Goal: Transaction & Acquisition: Purchase product/service

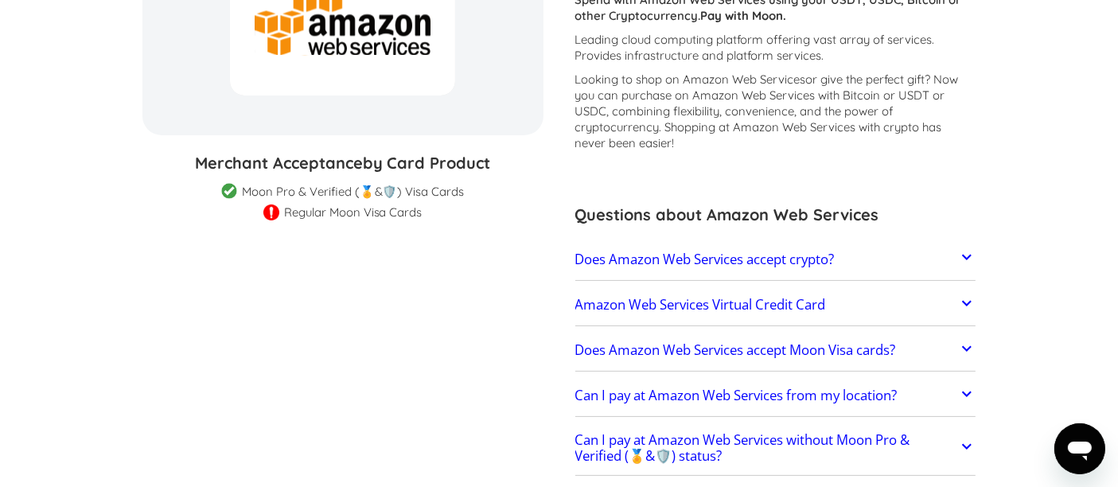
scroll to position [265, 0]
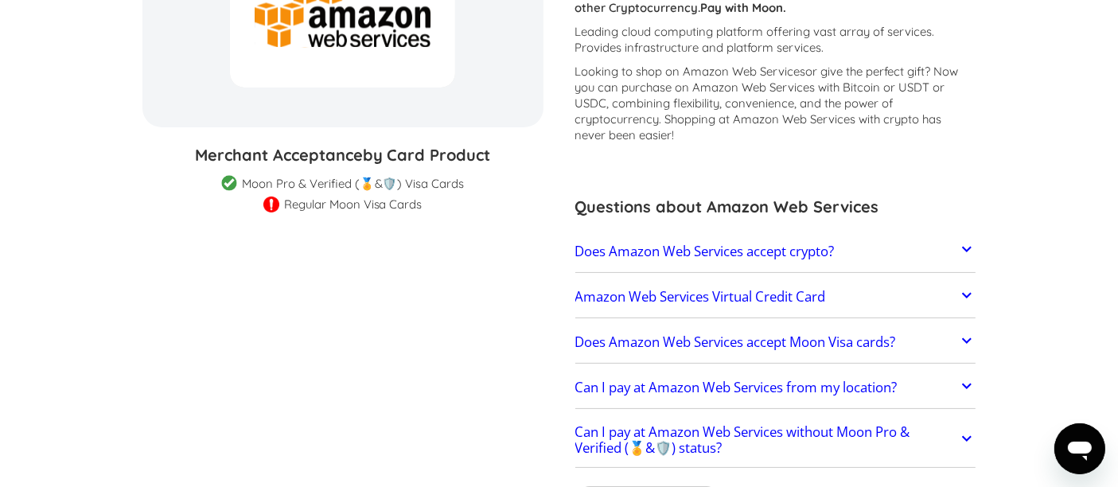
click at [672, 255] on h2 "Does Amazon Web Services accept crypto?" at bounding box center [704, 252] width 259 height 16
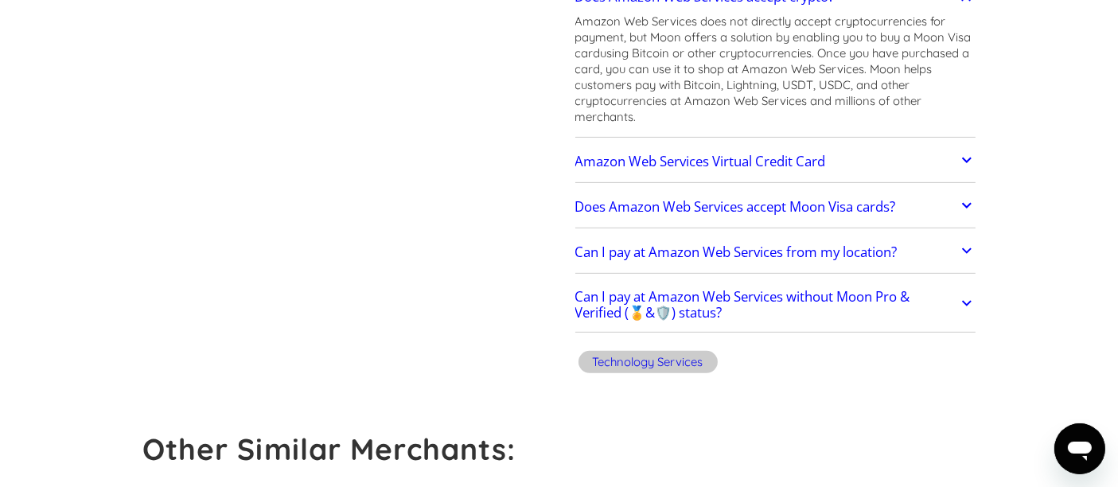
scroll to position [530, 0]
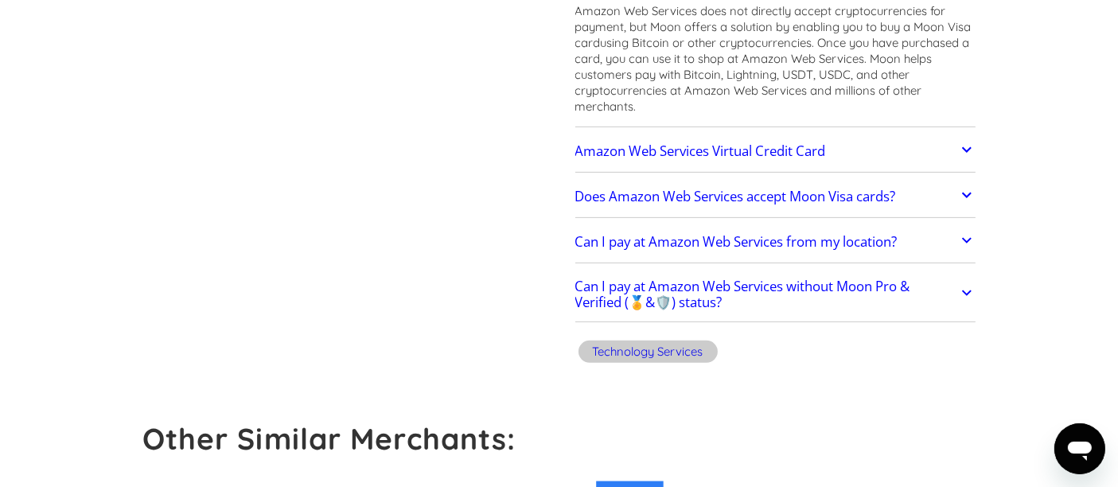
click at [785, 135] on link "Amazon Web Services Virtual Credit Card" at bounding box center [775, 150] width 401 height 33
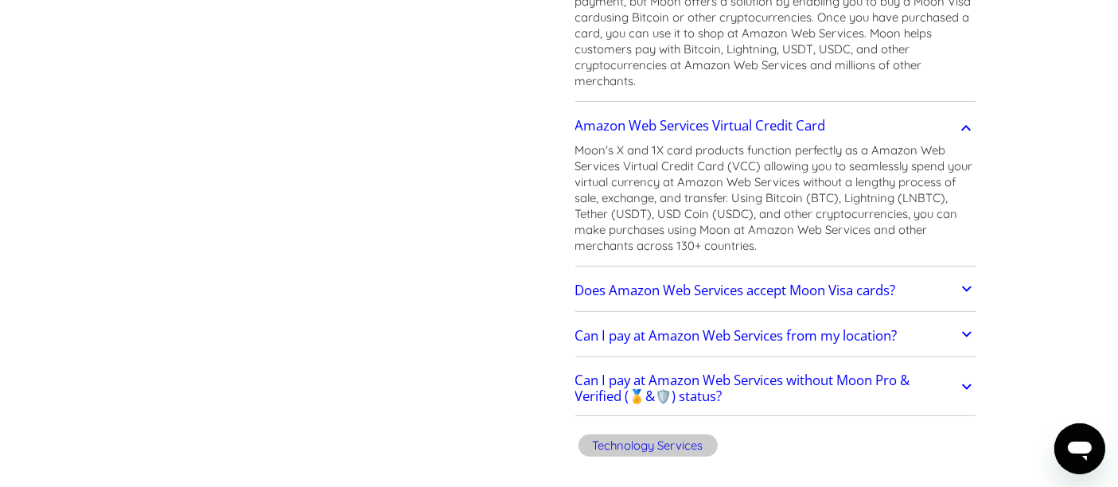
scroll to position [618, 0]
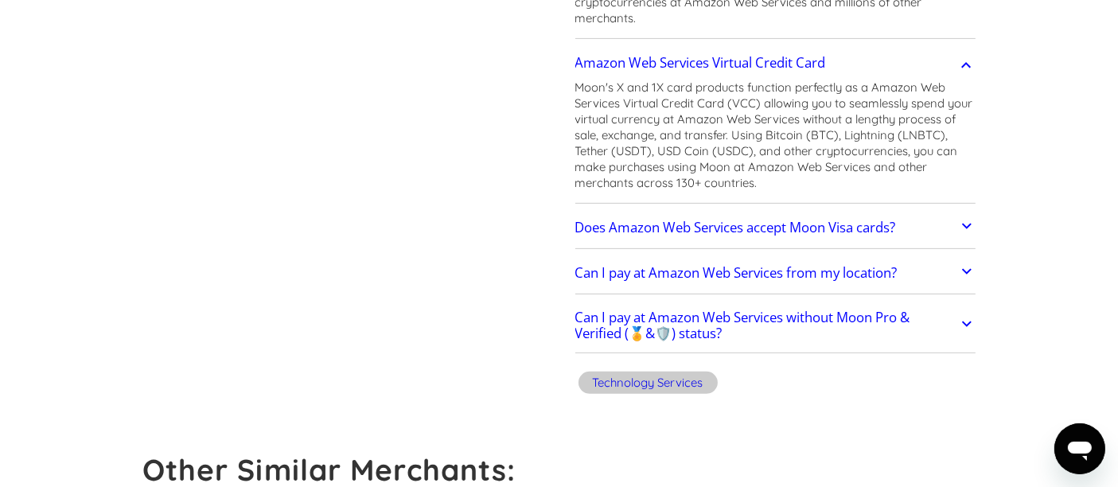
click at [707, 212] on link "Does Amazon Web Services accept Moon Visa cards?" at bounding box center [775, 227] width 401 height 33
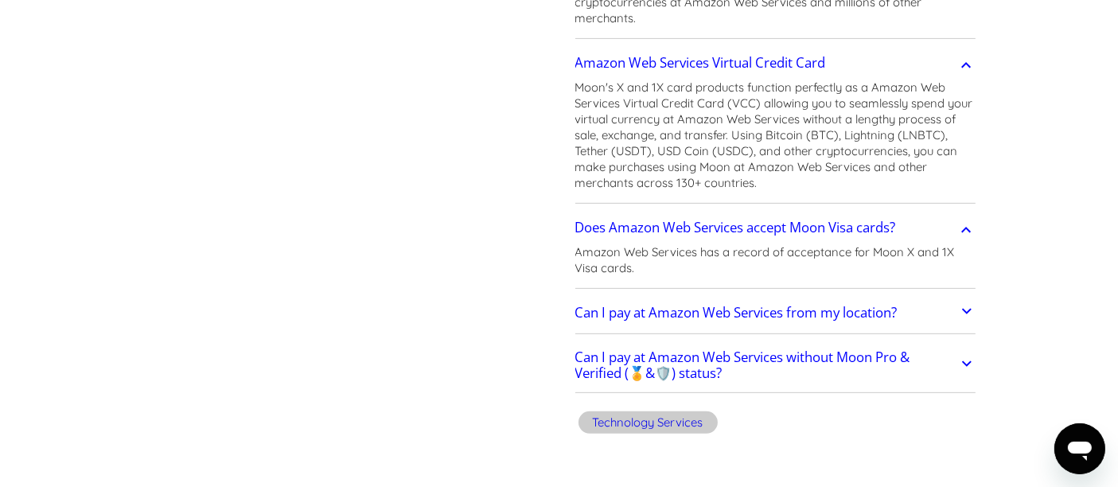
click at [727, 323] on link "Can I pay at Amazon Web Services from my location?" at bounding box center [775, 313] width 401 height 33
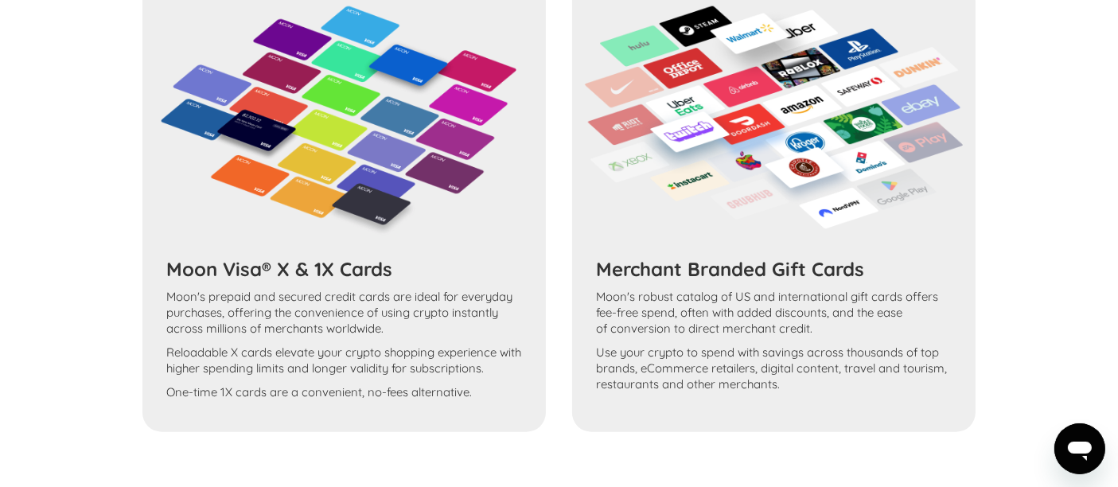
scroll to position [1857, 0]
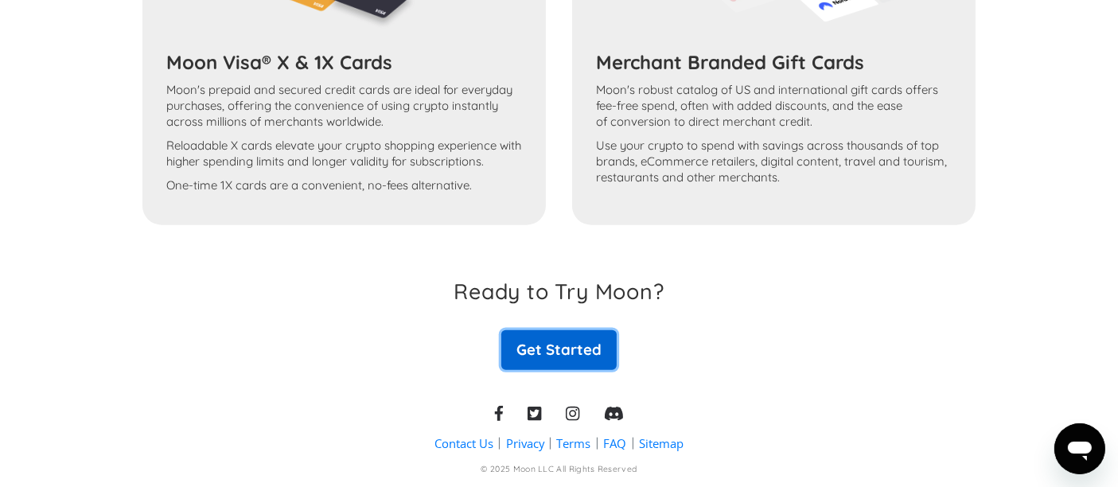
click at [521, 360] on link "Get Started" at bounding box center [558, 350] width 115 height 40
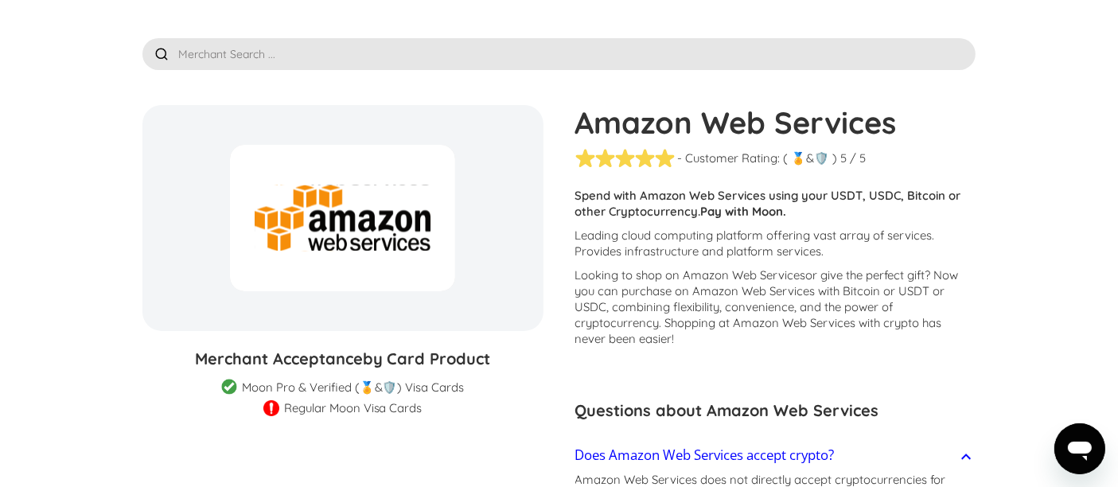
scroll to position [88, 0]
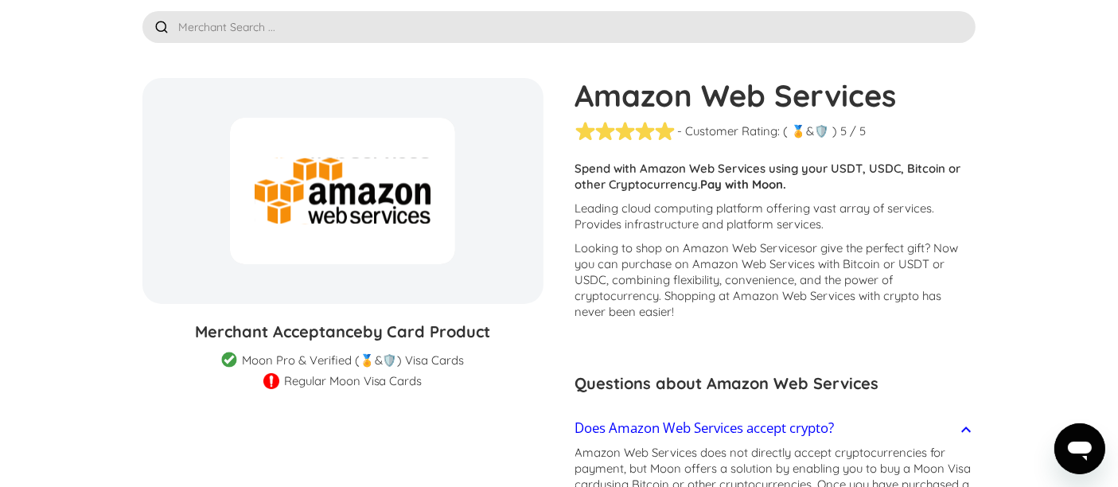
click at [300, 194] on div at bounding box center [342, 191] width 225 height 146
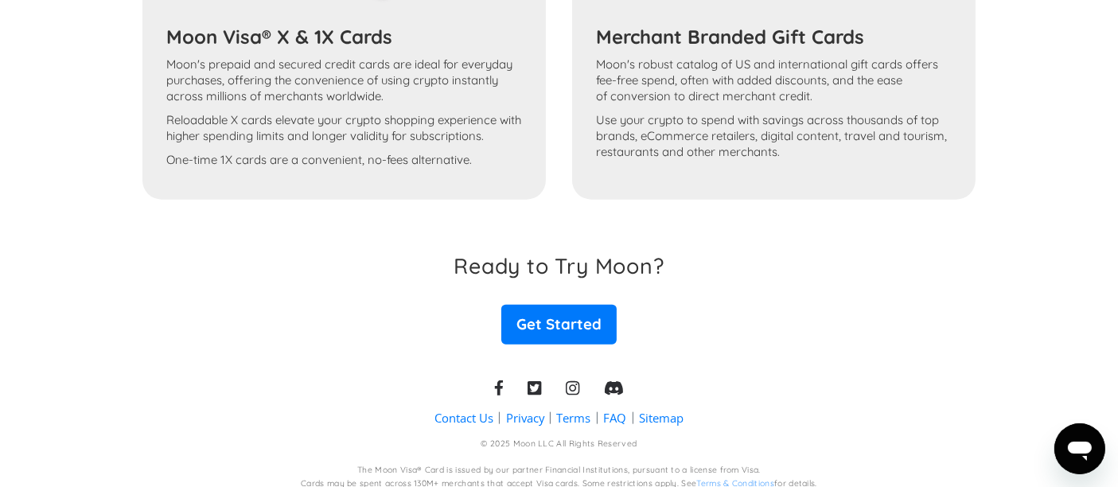
scroll to position [1894, 0]
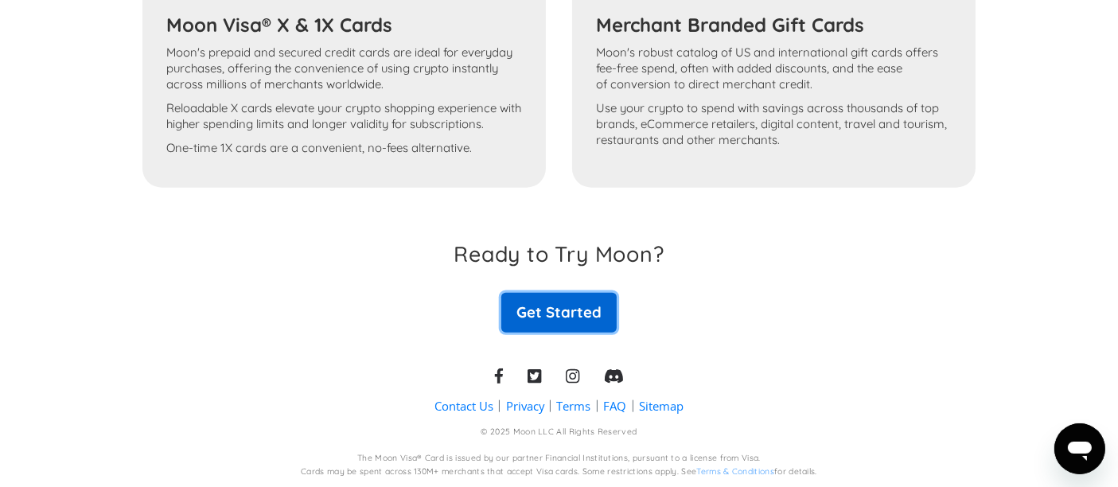
click at [563, 310] on link "Get Started" at bounding box center [558, 313] width 115 height 40
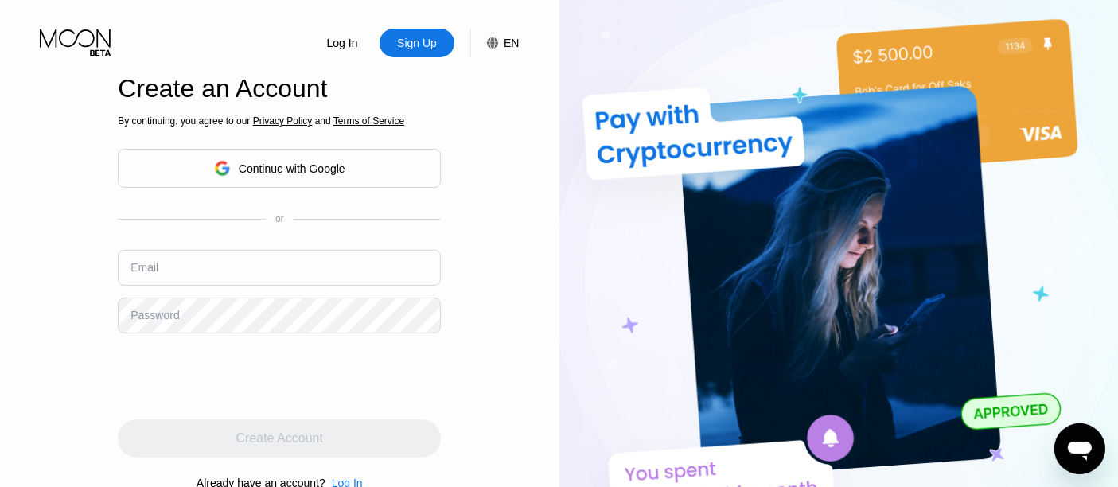
drag, startPoint x: 279, startPoint y: 197, endPoint x: 366, endPoint y: 145, distance: 101.0
click at [366, 145] on div "By continuing, you agree to our Privacy Policy and Terms of Service Continue wi…" at bounding box center [279, 302] width 323 height 383
click at [346, 164] on div "Continue with Google" at bounding box center [279, 168] width 323 height 39
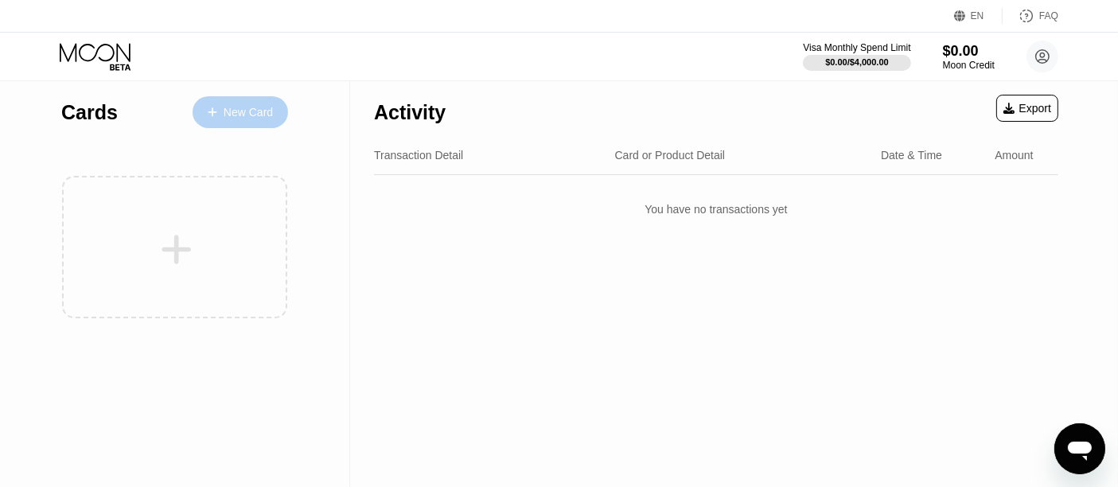
click at [224, 116] on div "New Card" at bounding box center [248, 113] width 49 height 14
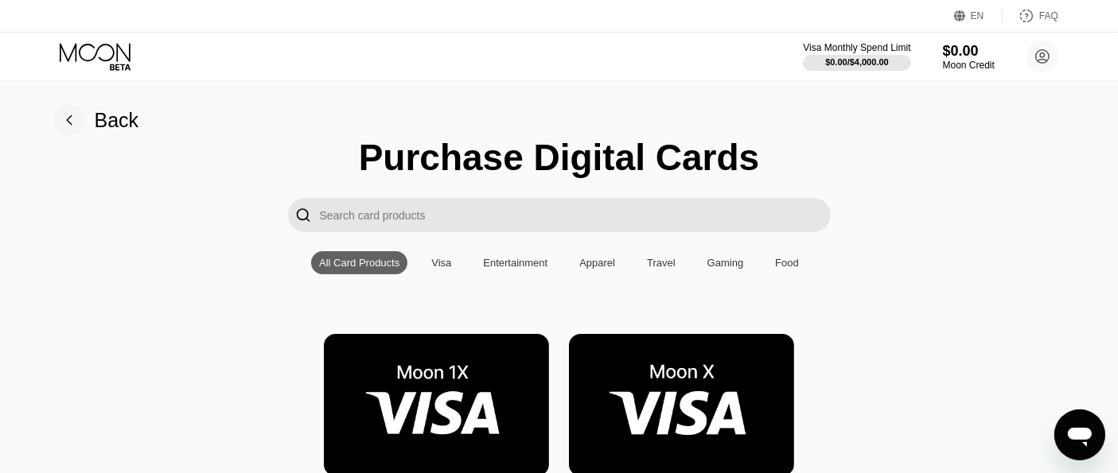
click at [403, 232] on input "Search card products" at bounding box center [575, 215] width 511 height 34
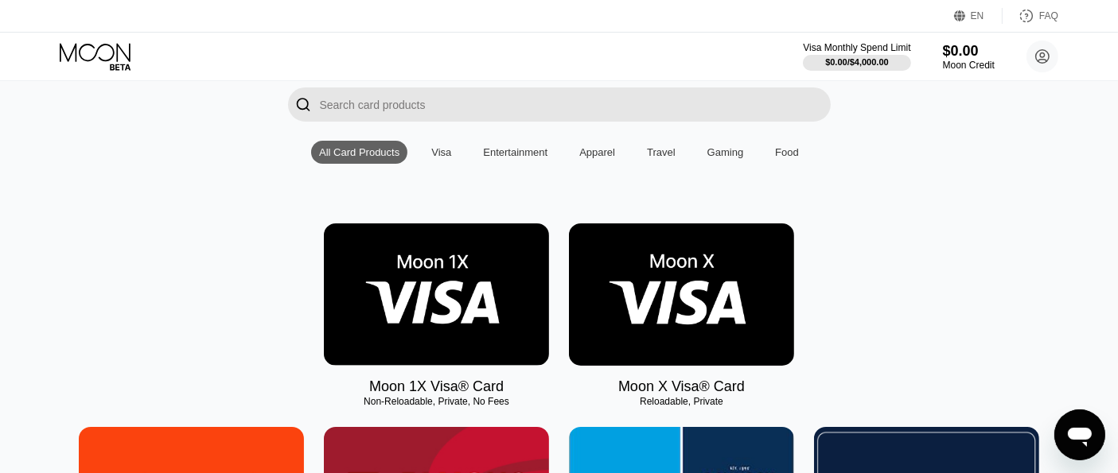
scroll to position [88, 0]
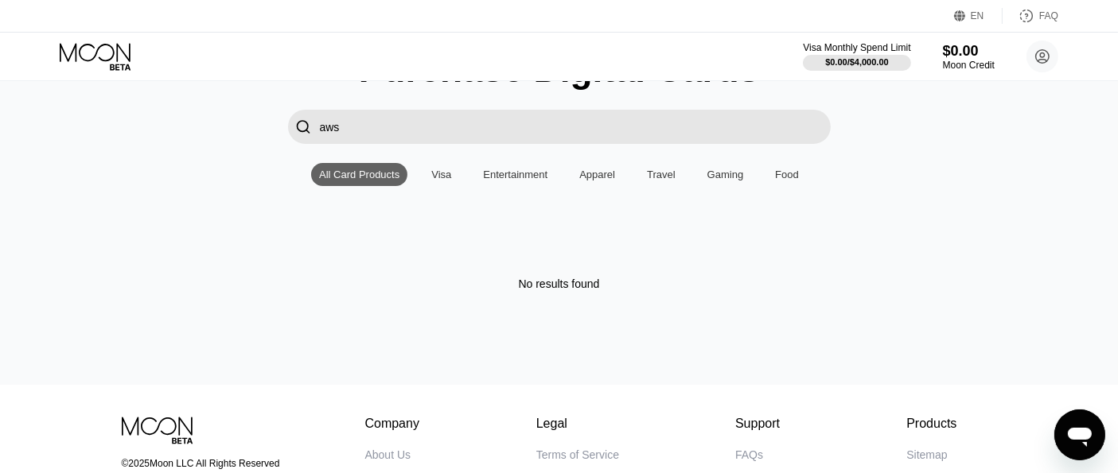
click at [396, 137] on input "aws" at bounding box center [575, 127] width 511 height 34
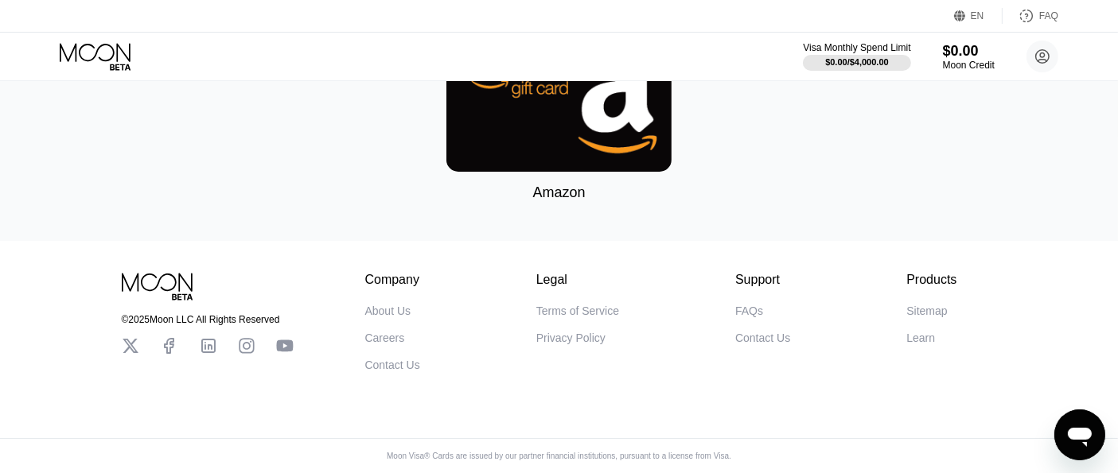
scroll to position [0, 0]
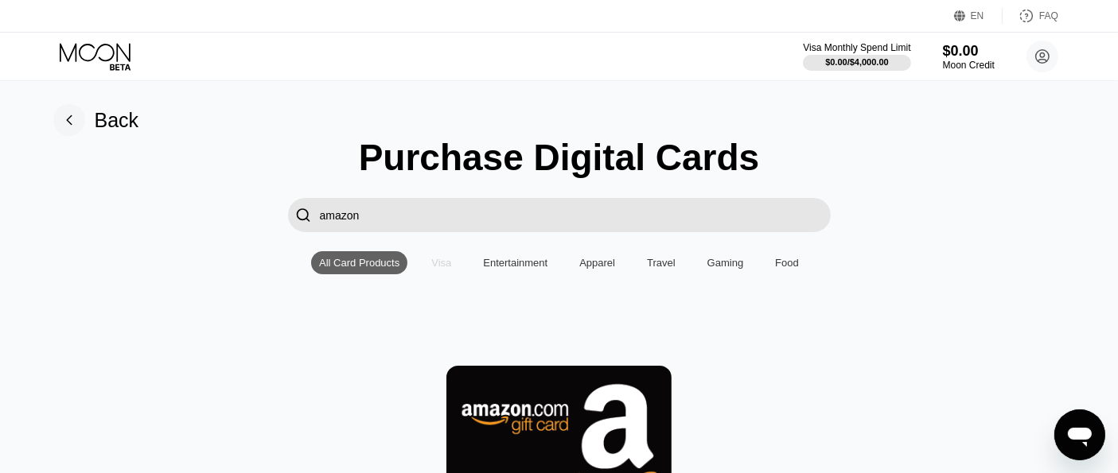
click at [452, 275] on div "Visa" at bounding box center [441, 262] width 36 height 23
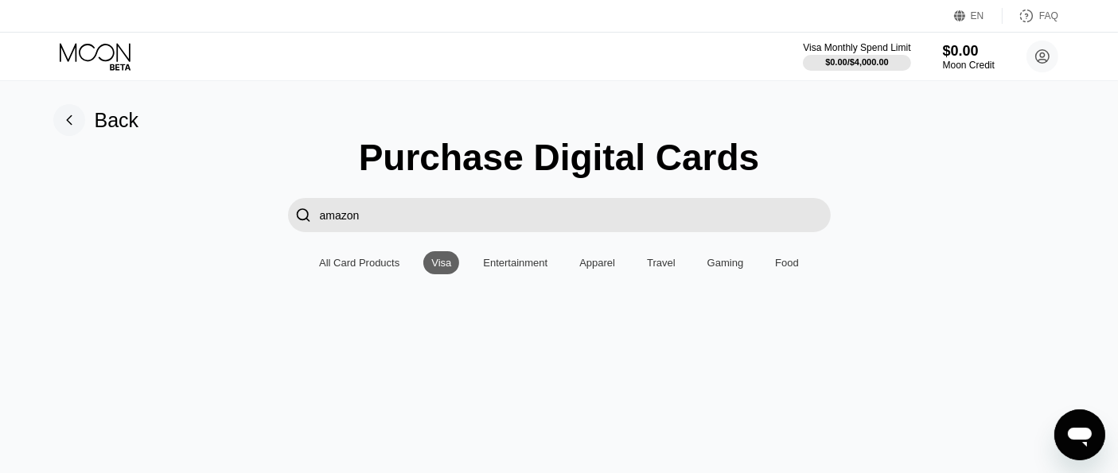
click at [681, 268] on div "All Card Products Visa Entertainment Apparel Travel Gaming Food" at bounding box center [559, 262] width 496 height 23
click at [93, 127] on div "Back" at bounding box center [96, 120] width 86 height 32
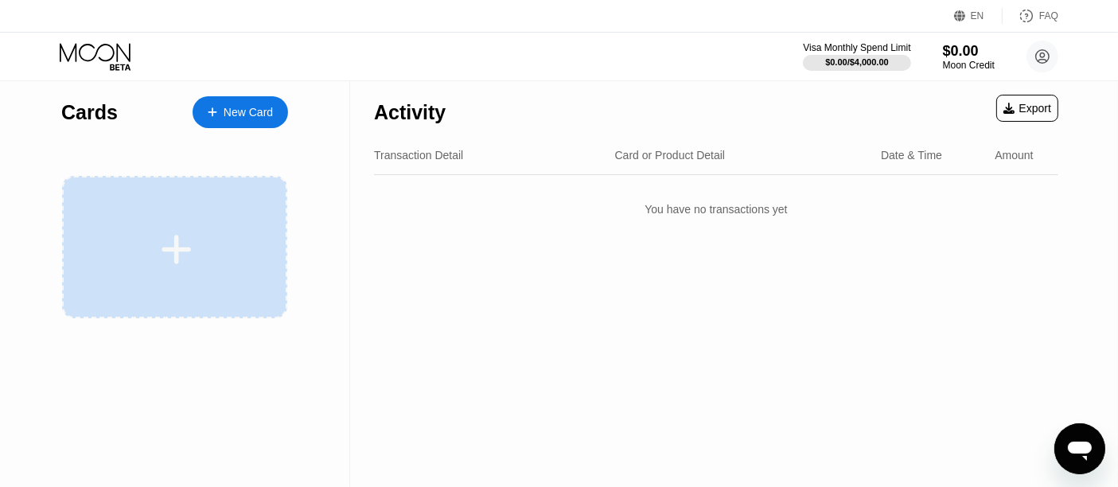
click at [88, 260] on div at bounding box center [176, 250] width 197 height 36
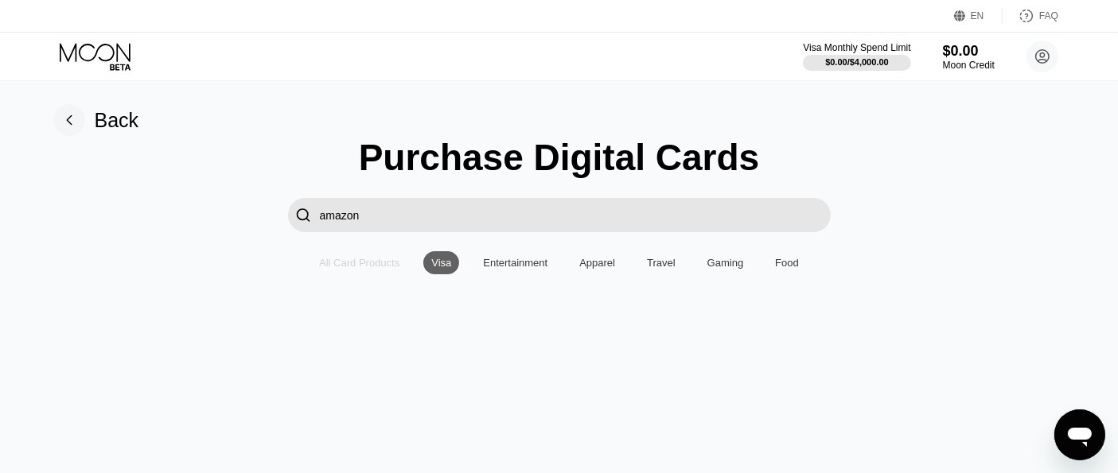
click at [357, 269] on div "All Card Products" at bounding box center [359, 263] width 80 height 12
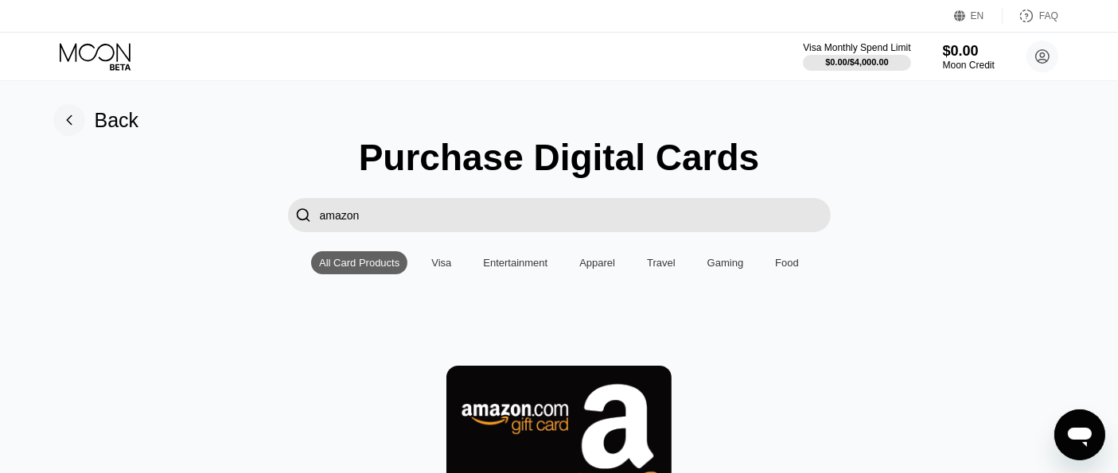
click at [441, 269] on div "Visa" at bounding box center [441, 263] width 20 height 12
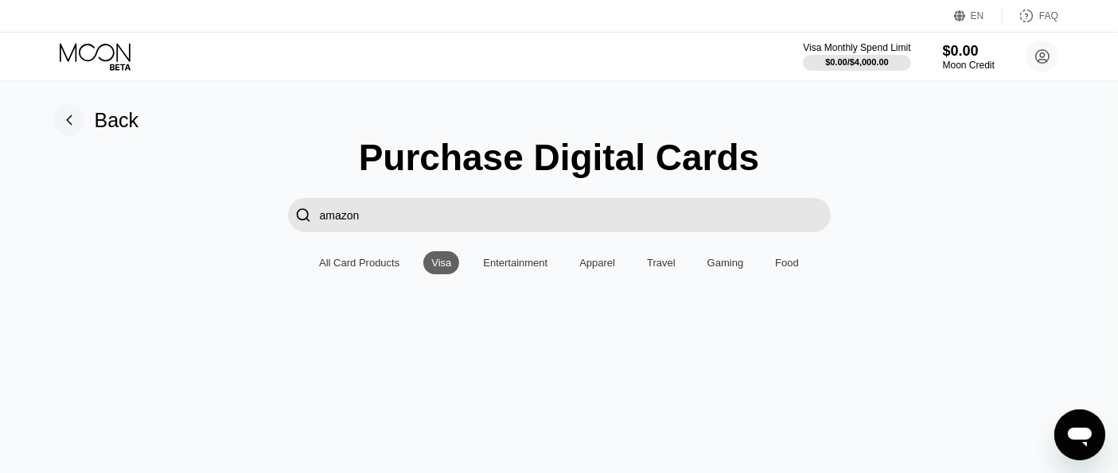
click at [559, 269] on div "All Card Products Visa Entertainment Apparel Travel Gaming Food" at bounding box center [559, 262] width 496 height 23
click at [720, 275] on div "Gaming" at bounding box center [725, 262] width 53 height 23
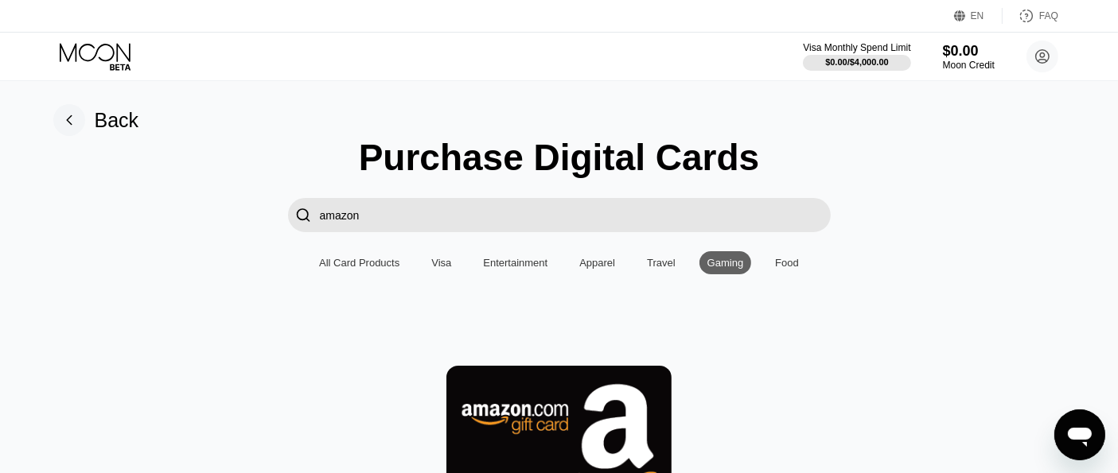
scroll to position [177, 0]
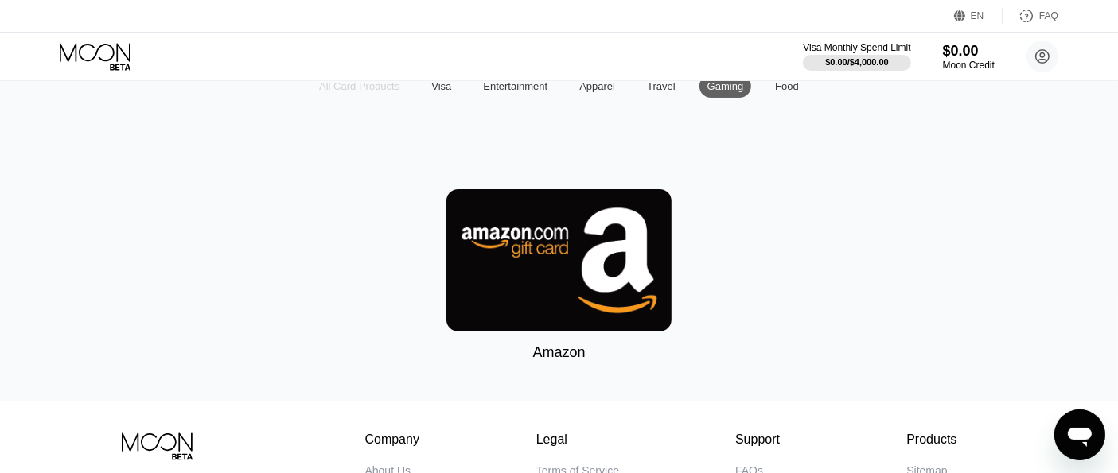
click at [345, 92] on div "All Card Products" at bounding box center [359, 86] width 80 height 12
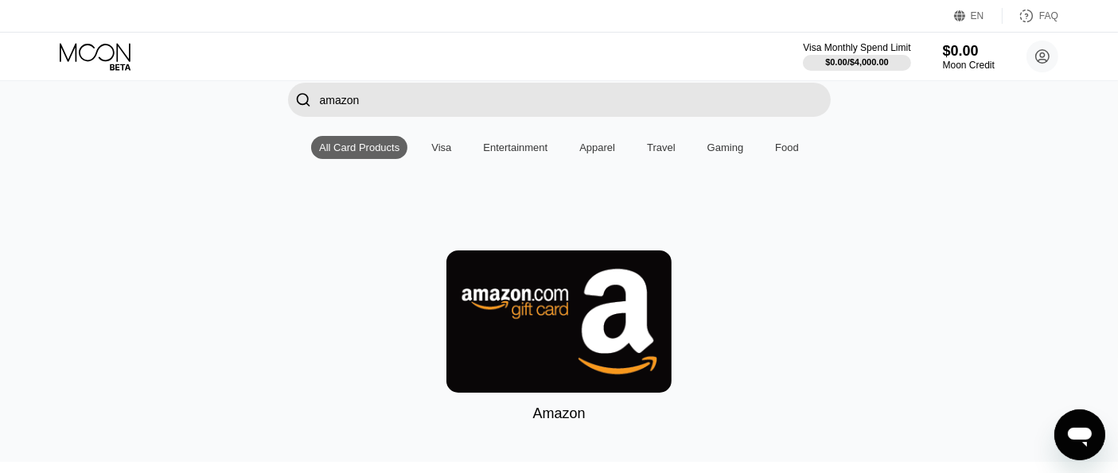
scroll to position [88, 0]
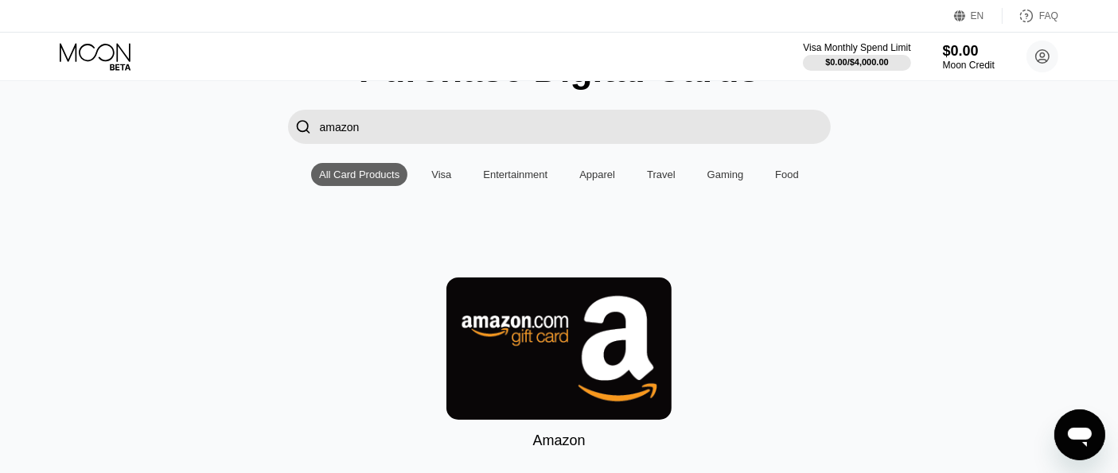
drag, startPoint x: 415, startPoint y: 143, endPoint x: 254, endPoint y: 137, distance: 161.7
click at [254, 137] on div " amazon" at bounding box center [560, 127] width 1084 height 34
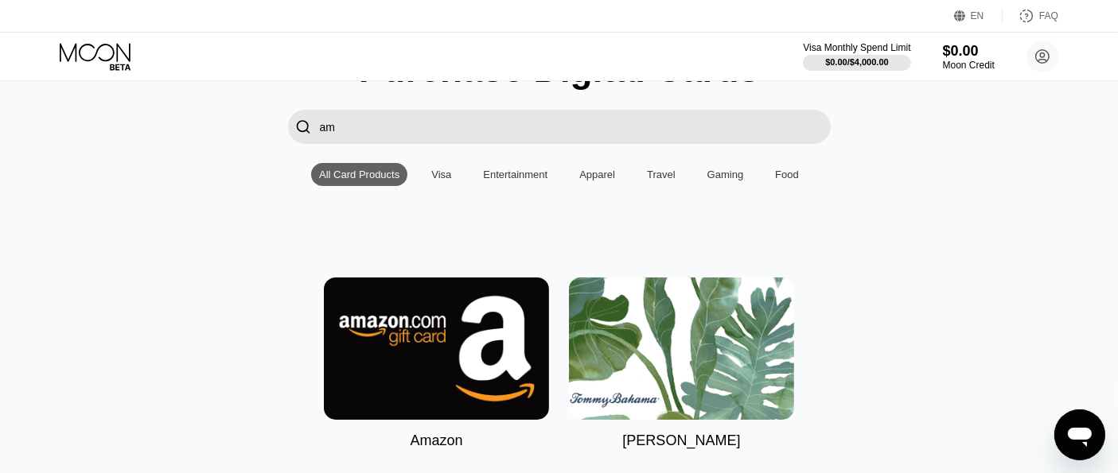
type input "a"
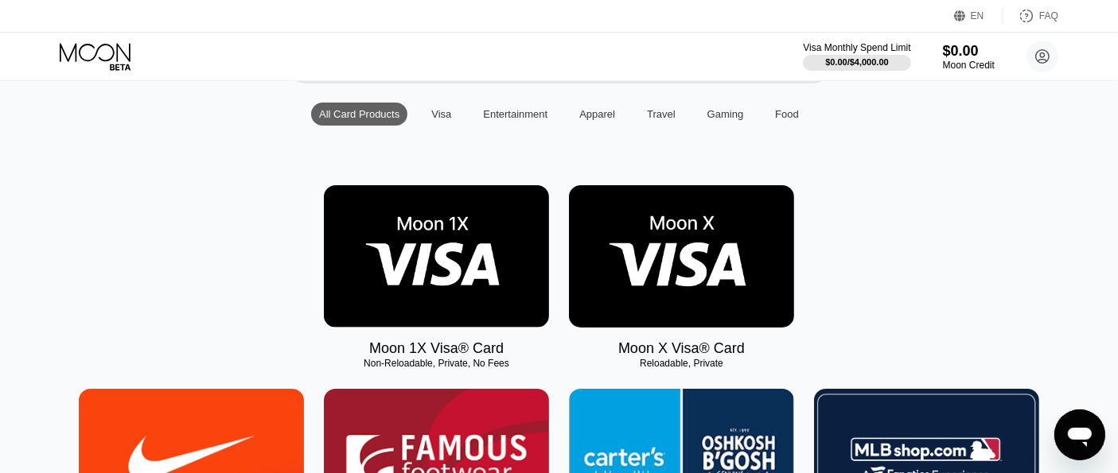
scroll to position [177, 0]
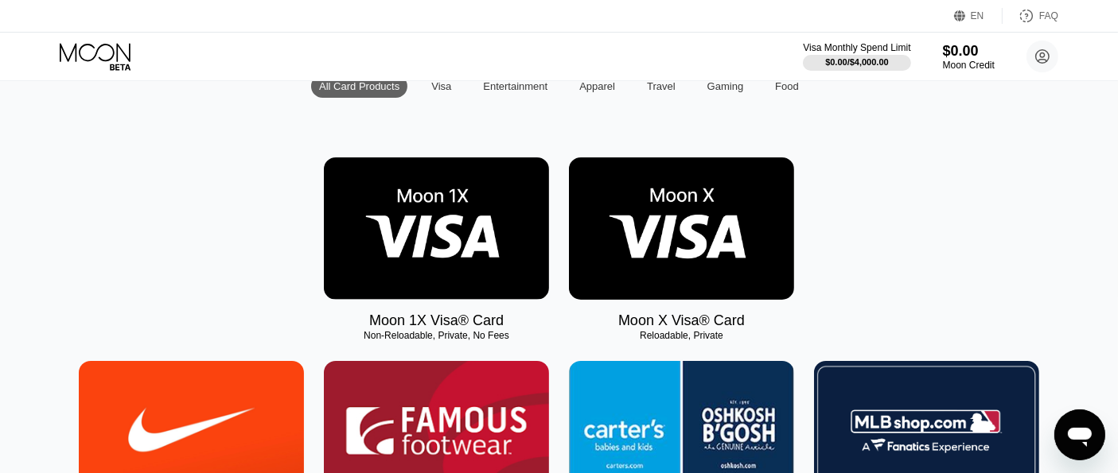
click at [467, 245] on img at bounding box center [436, 229] width 225 height 142
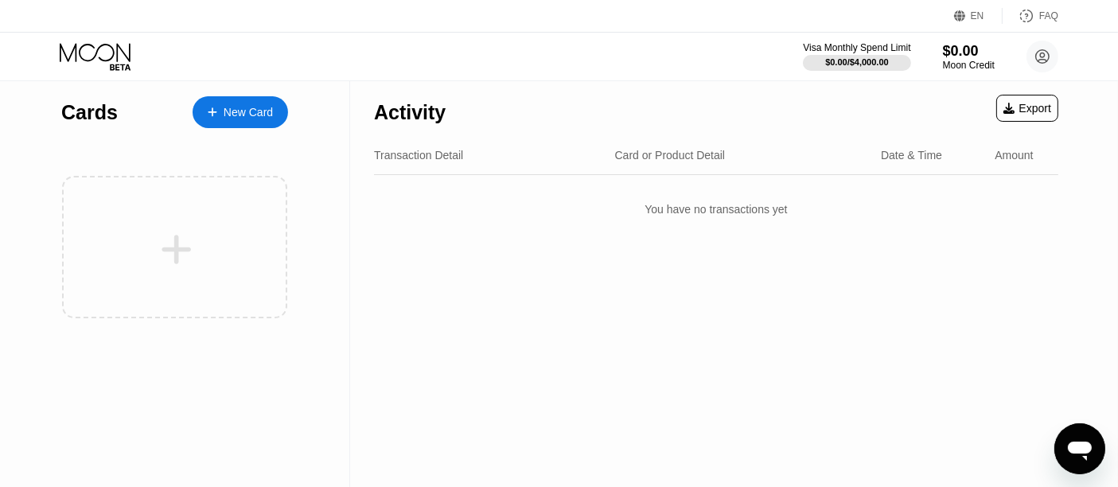
click at [243, 115] on div "New Card" at bounding box center [248, 113] width 49 height 14
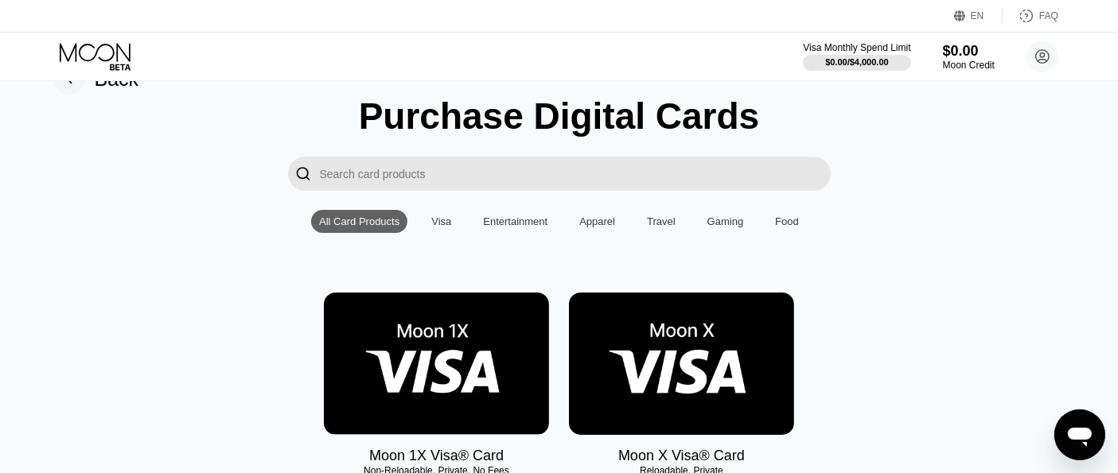
scroll to position [177, 0]
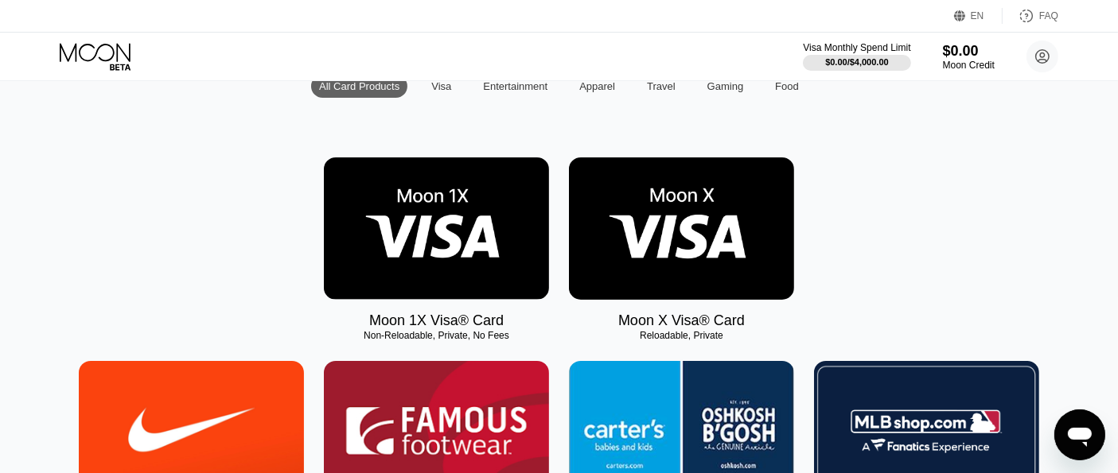
click at [388, 232] on img at bounding box center [436, 229] width 225 height 142
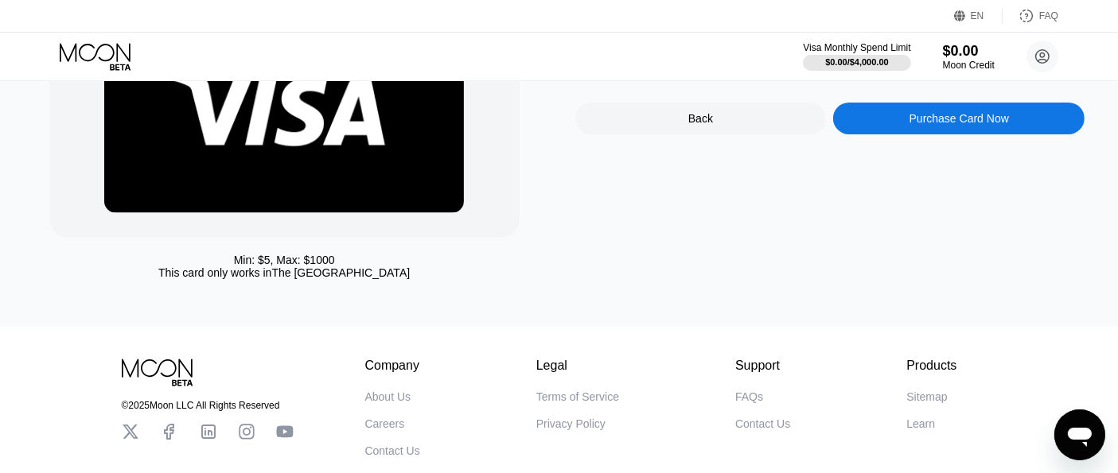
scroll to position [88, 0]
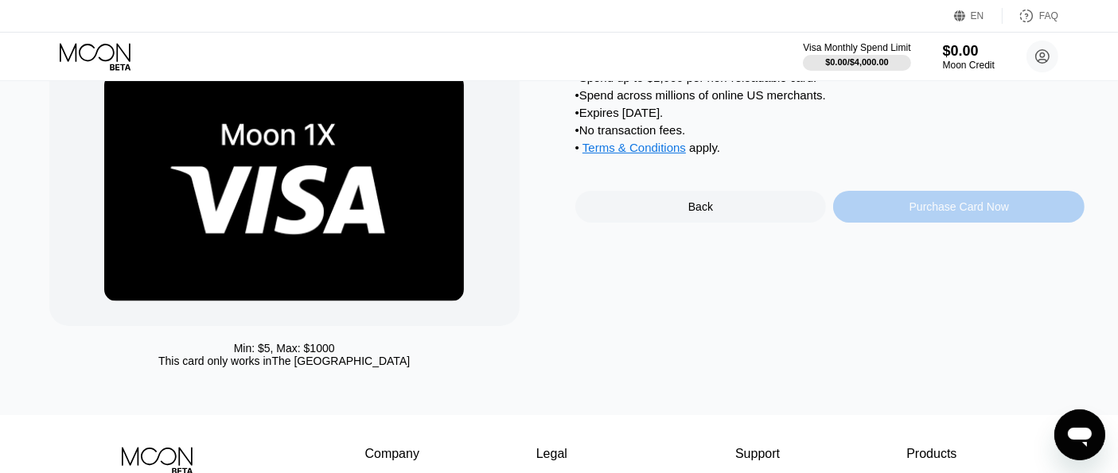
click at [920, 213] on div "Purchase Card Now" at bounding box center [959, 207] width 99 height 13
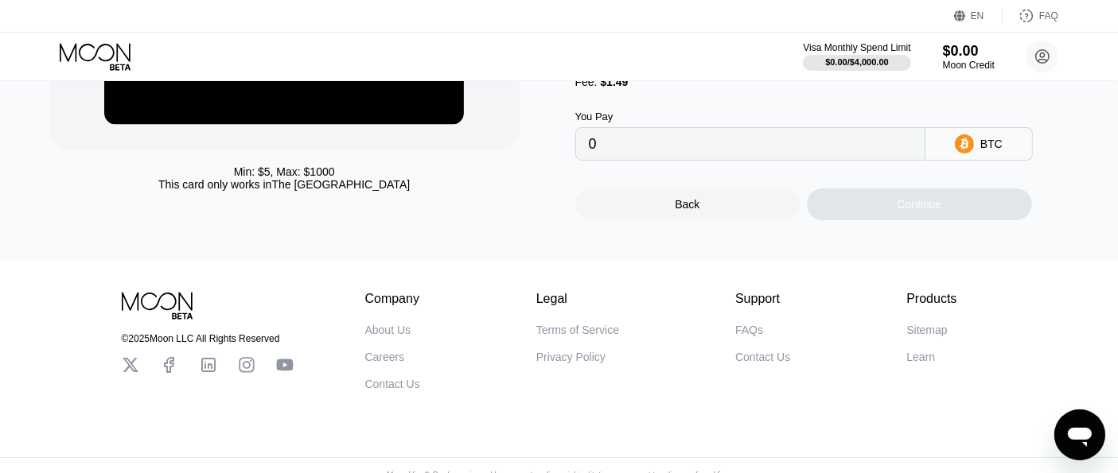
scroll to position [0, 0]
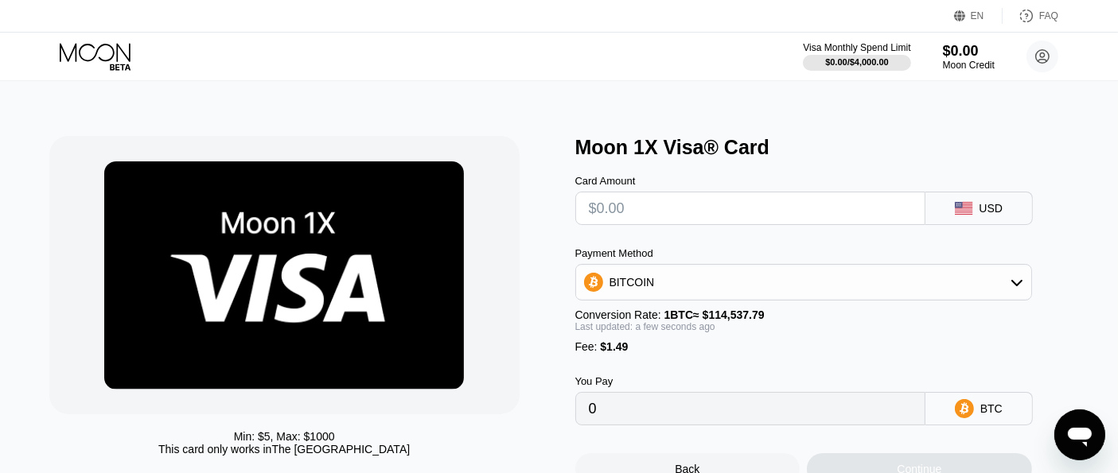
click at [1093, 438] on icon "Apri finestra di messaggistica" at bounding box center [1079, 434] width 29 height 29
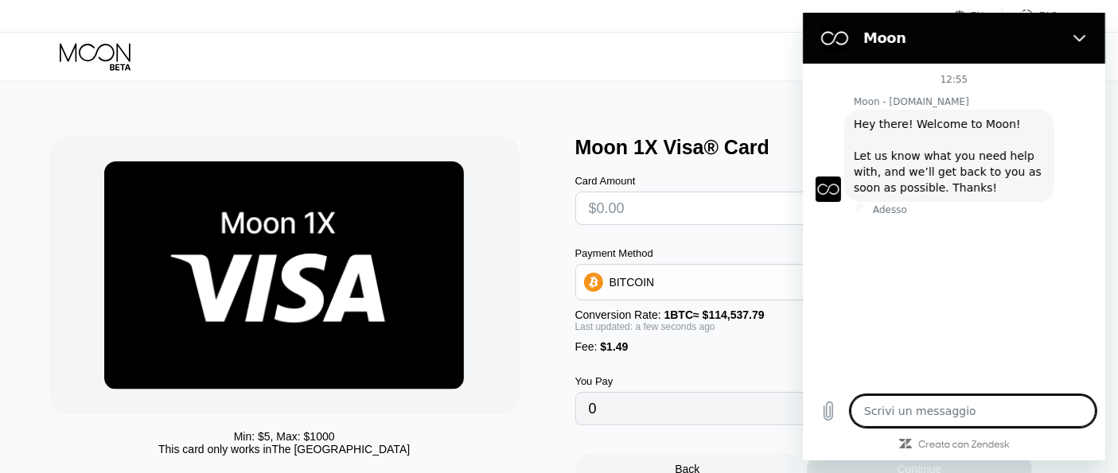
type textarea "x"
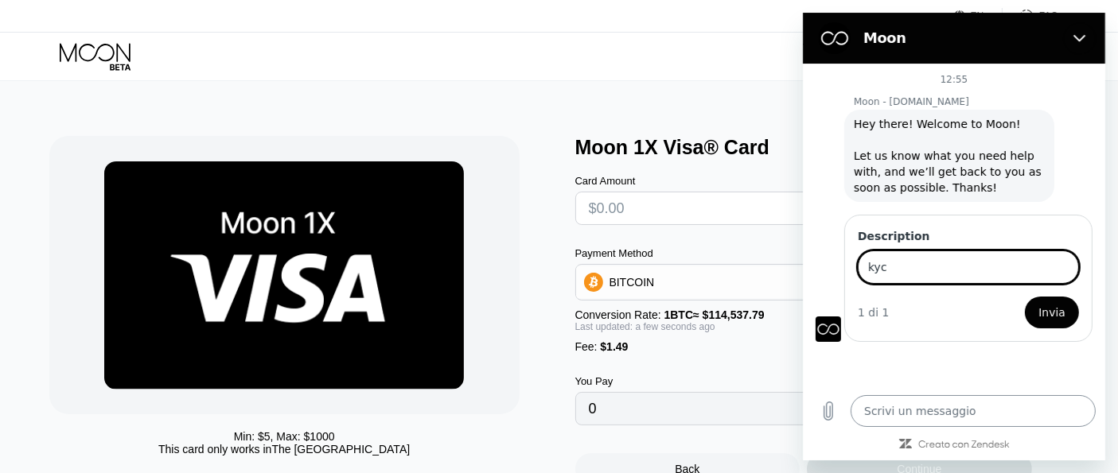
type input "kyc"
click at [1024, 297] on button "Invia" at bounding box center [1051, 313] width 54 height 32
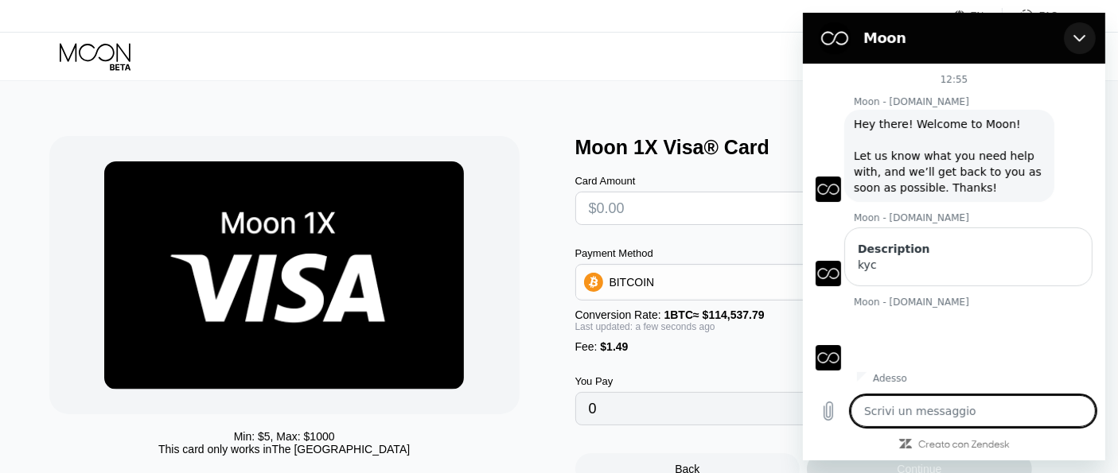
click at [1078, 38] on icon "Chiudi" at bounding box center [1079, 38] width 13 height 13
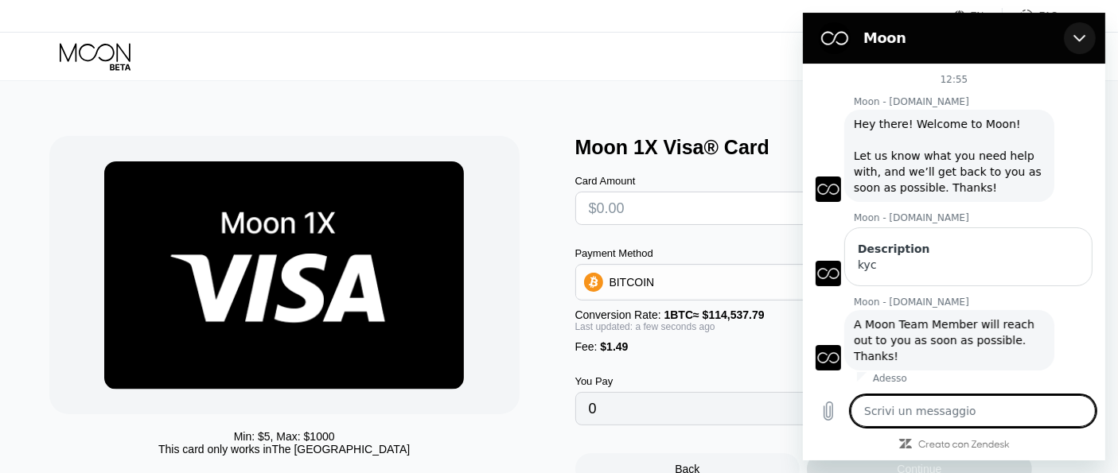
type textarea "x"
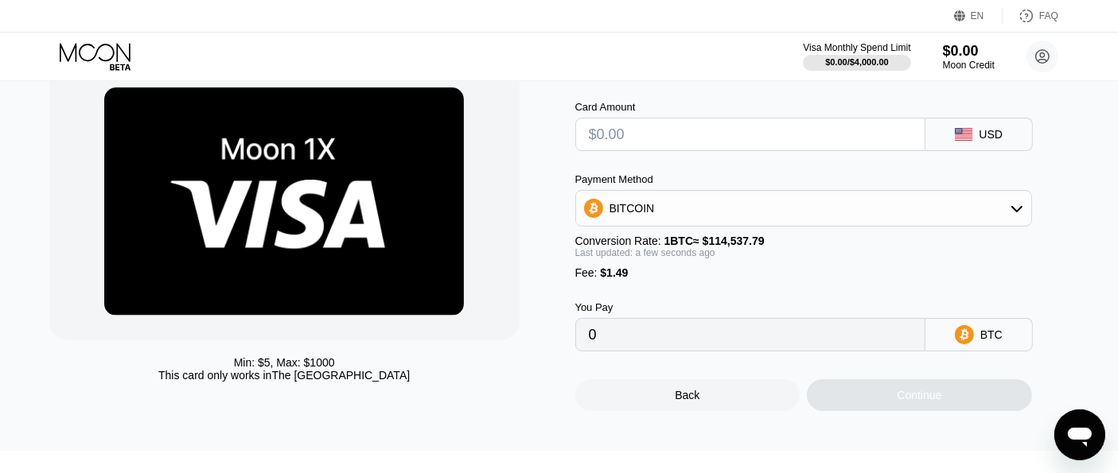
scroll to position [40, 0]
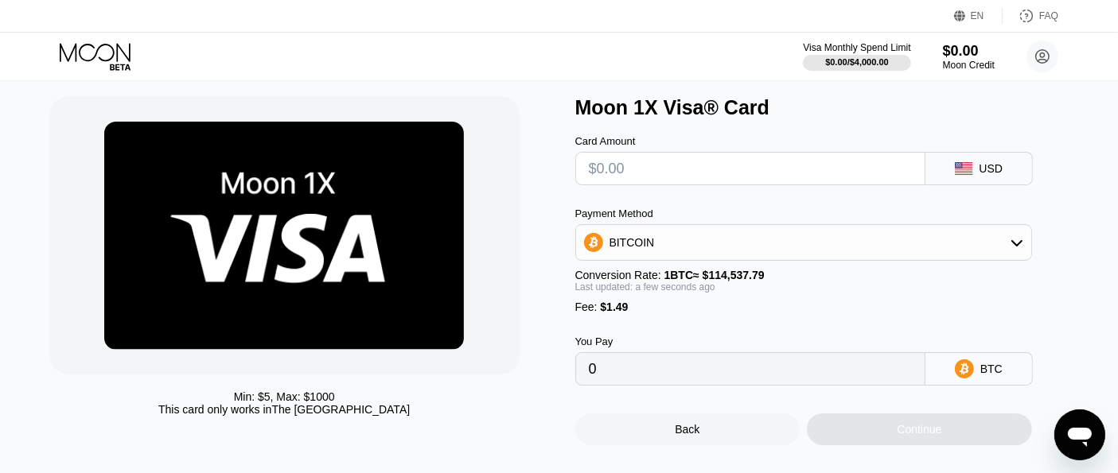
click at [901, 239] on div "BITCOIN" at bounding box center [803, 243] width 455 height 32
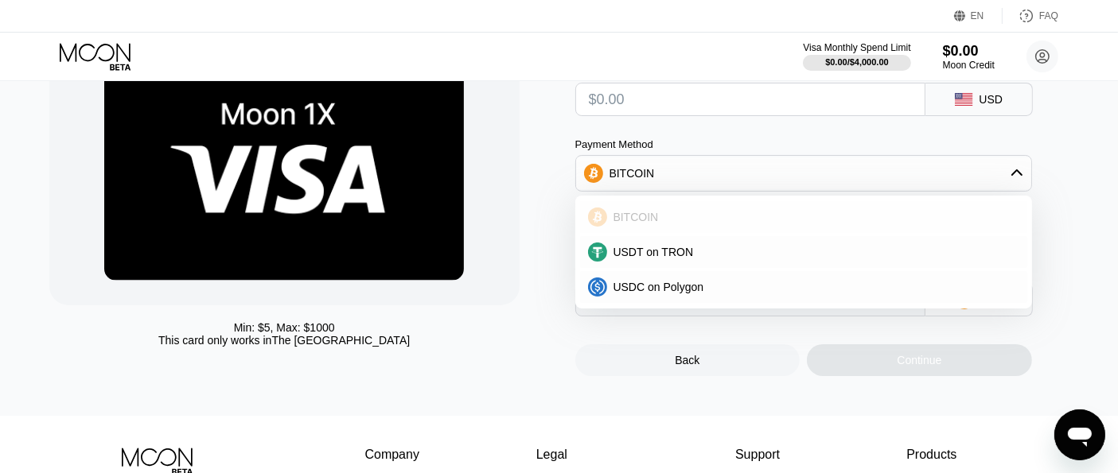
scroll to position [216, 0]
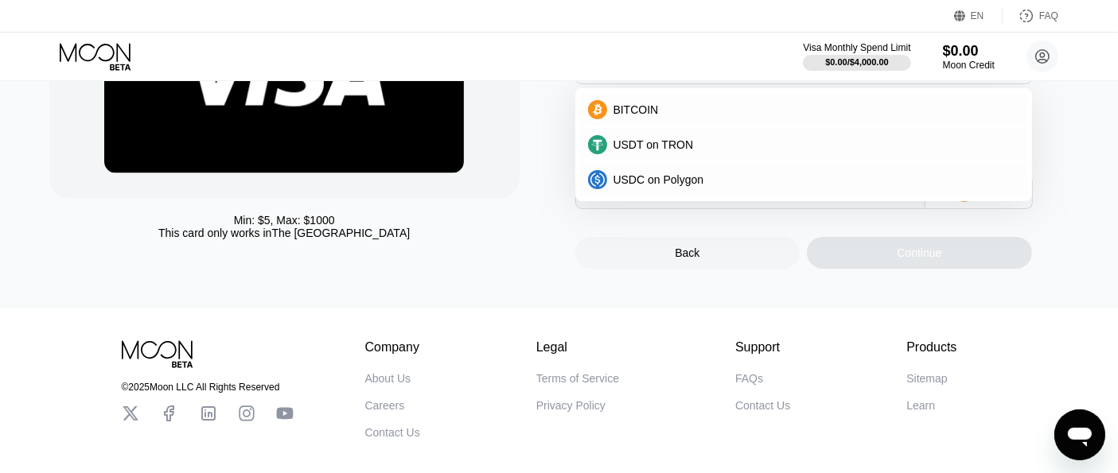
click at [425, 260] on div "Min: $ 5 , Max: $ 1000 This card only works in [GEOGRAPHIC_DATA]" at bounding box center [304, 94] width 510 height 349
